Goal: Entertainment & Leisure: Consume media (video, audio)

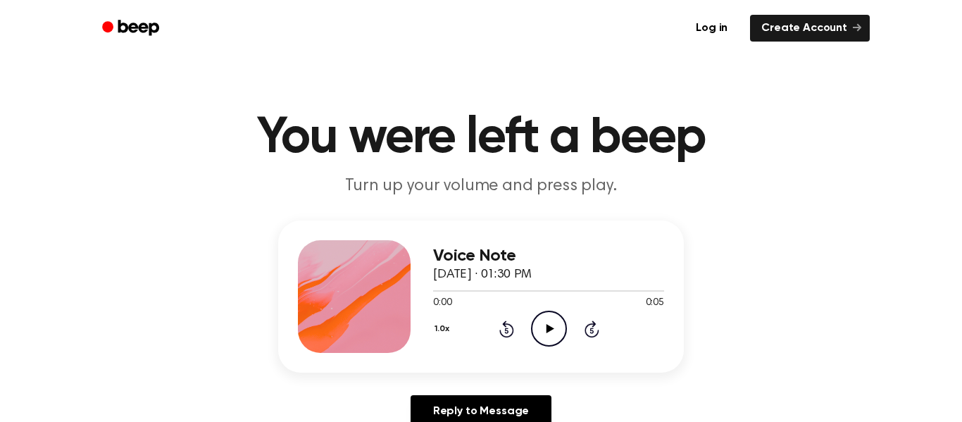
click at [553, 331] on icon "Play Audio" at bounding box center [549, 329] width 36 height 36
click at [555, 326] on icon "Play Audio" at bounding box center [549, 329] width 36 height 36
click at [551, 324] on icon "Play Audio" at bounding box center [549, 329] width 36 height 36
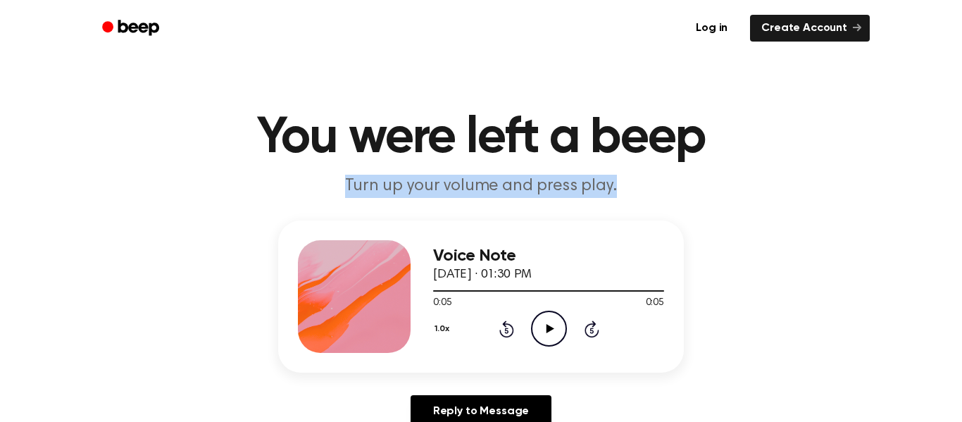
drag, startPoint x: 952, startPoint y: 104, endPoint x: 961, endPoint y: 182, distance: 78.8
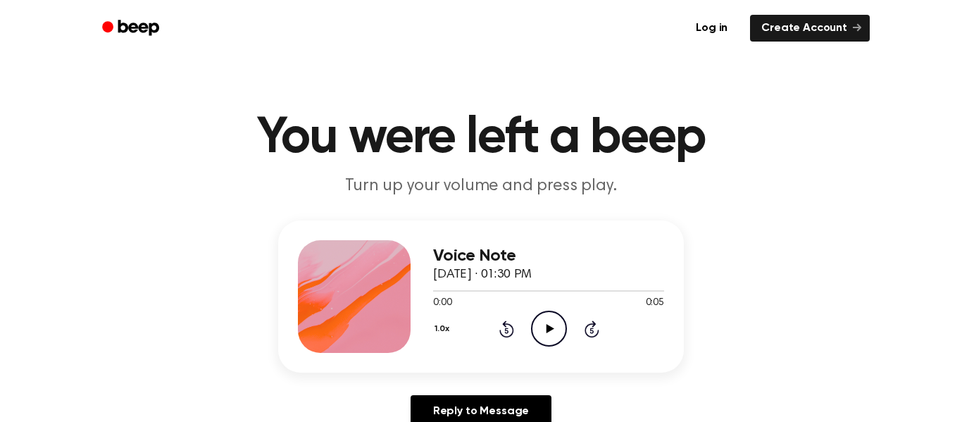
click at [545, 332] on icon "Play Audio" at bounding box center [549, 329] width 36 height 36
click at [553, 319] on icon "Play Audio" at bounding box center [549, 329] width 36 height 36
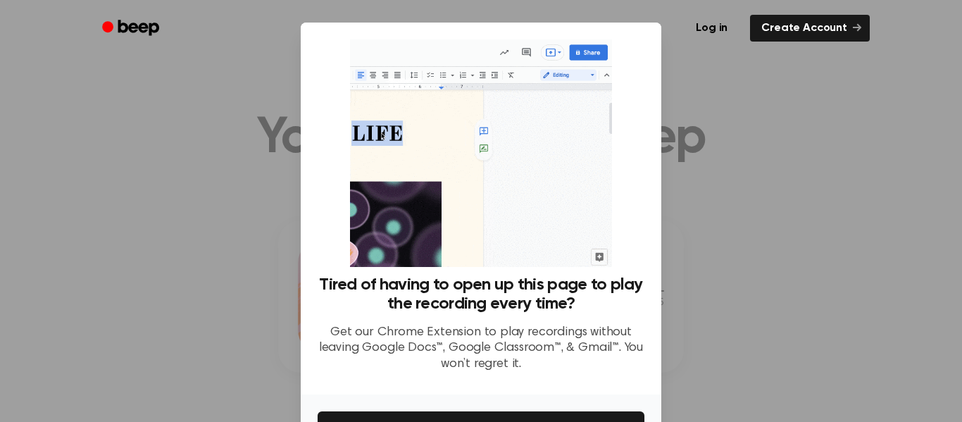
click at [745, 299] on div at bounding box center [481, 211] width 962 height 422
click at [313, 42] on ul "Log in Create Account" at bounding box center [526, 28] width 687 height 32
click at [715, 134] on div at bounding box center [481, 211] width 962 height 422
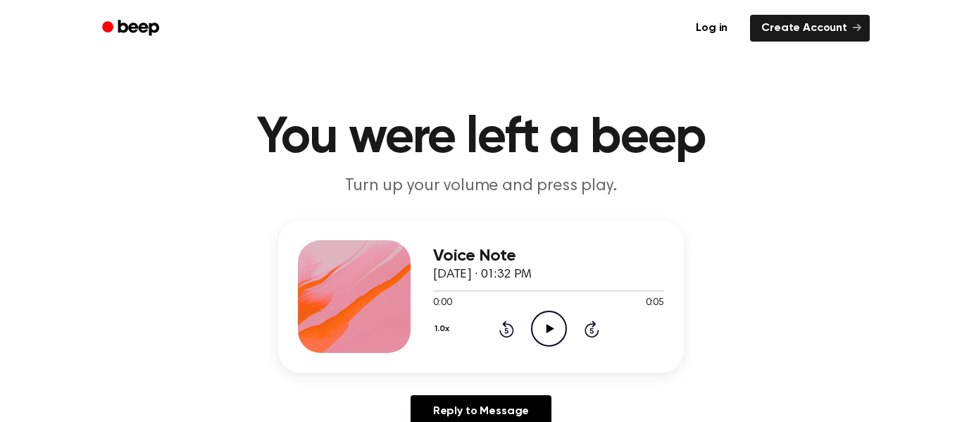
click at [554, 324] on icon "Play Audio" at bounding box center [549, 329] width 36 height 36
click at [559, 327] on icon "Pause Audio" at bounding box center [549, 329] width 36 height 36
click at [559, 327] on icon "Play Audio" at bounding box center [549, 329] width 36 height 36
